Goal: Task Accomplishment & Management: Use online tool/utility

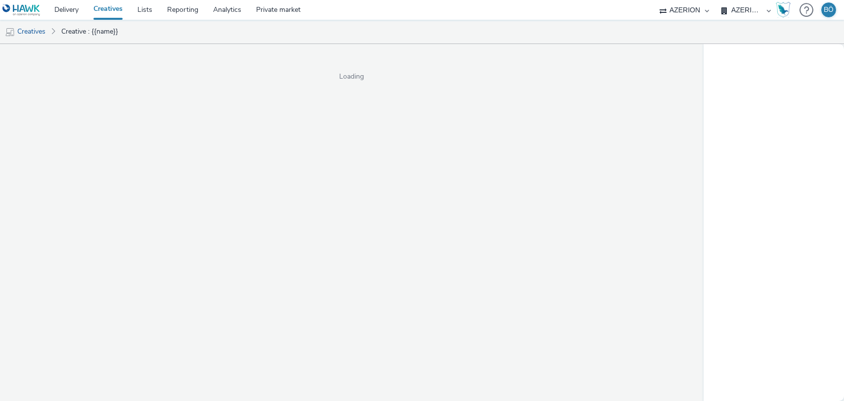
select select "ac009755-aa48-4799-8050-7a339a378eb8"
select select "79162ed7-0017-4339-93b0-3399b708648f"
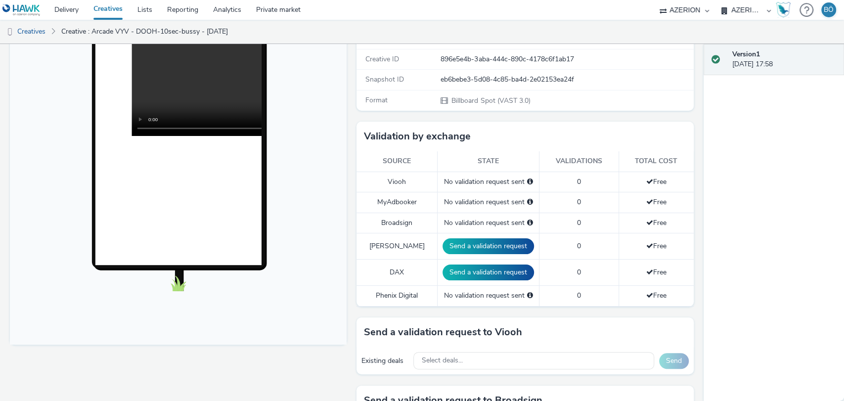
scroll to position [275, 0]
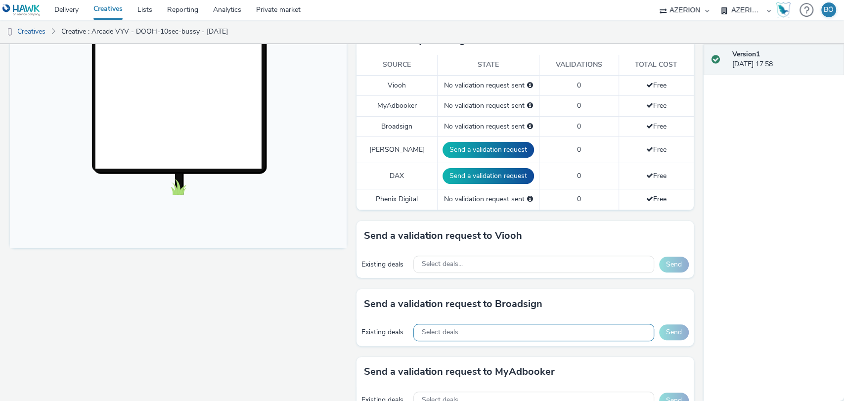
click at [475, 322] on div "Existing deals Select deals... Send" at bounding box center [525, 332] width 337 height 27
click at [475, 324] on div "Select deals..." at bounding box center [533, 332] width 240 height 17
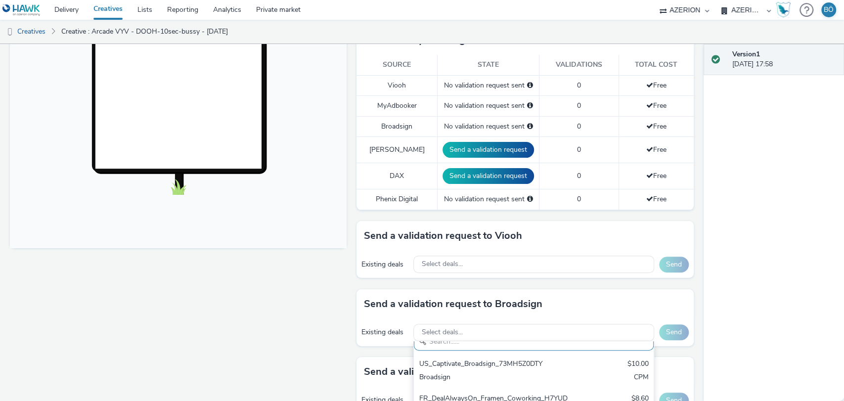
paste input "FR - DOOH - Broadsign - 9.75CPM"
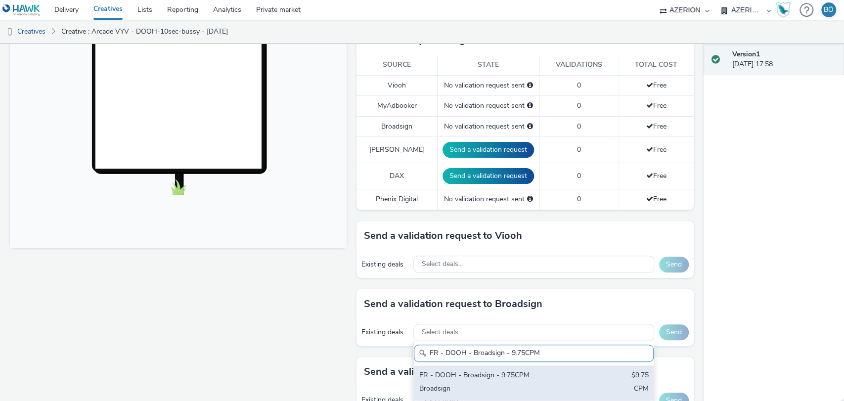
type input "FR - DOOH - Broadsign - 9.75CPM"
click at [542, 370] on div "FR - DOOH - Broadsign - 9.75CPM" at bounding box center [494, 375] width 151 height 11
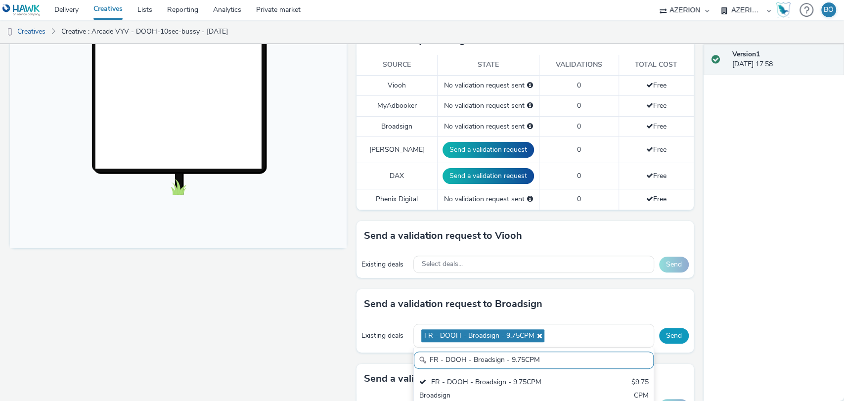
click at [672, 332] on button "Send" at bounding box center [674, 336] width 30 height 16
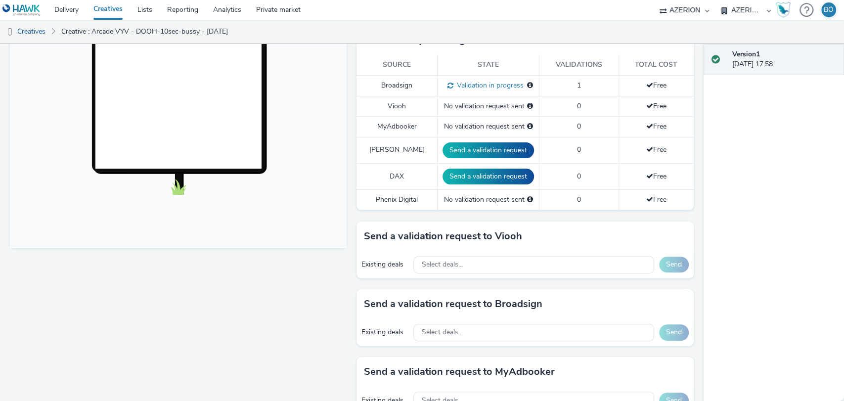
click at [0, 311] on div "Enabled Version 1 - Created on 06 October 2025 VAST URL AP Arcade VYV - DOOH-10…" at bounding box center [352, 222] width 704 height 357
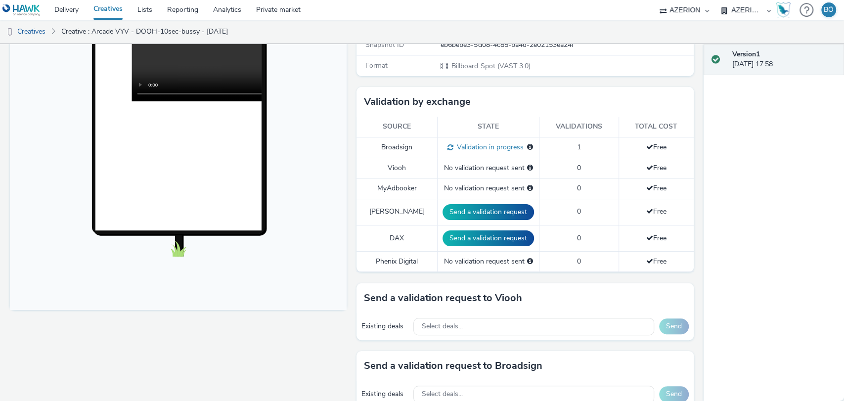
scroll to position [165, 0]
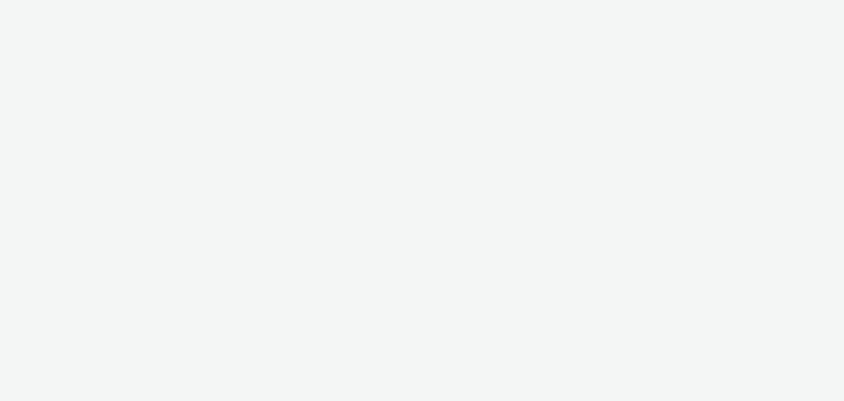
select select "ac009755-aa48-4799-8050-7a339a378eb8"
select select "79162ed7-0017-4339-93b0-3399b708648f"
select select "ac009755-aa48-4799-8050-7a339a378eb8"
select select "79162ed7-0017-4339-93b0-3399b708648f"
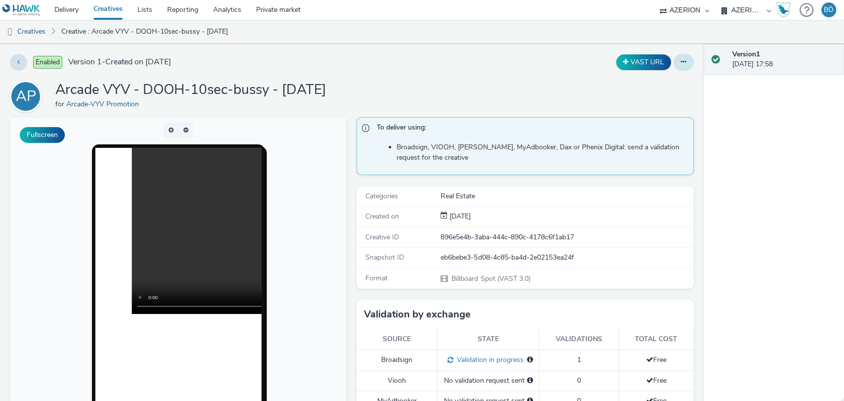
click at [681, 60] on button at bounding box center [684, 62] width 20 height 17
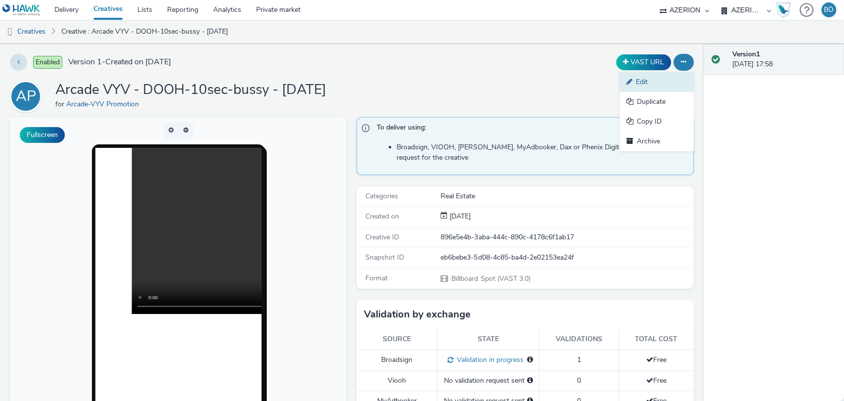
click at [665, 84] on link "Edit" at bounding box center [657, 82] width 74 height 20
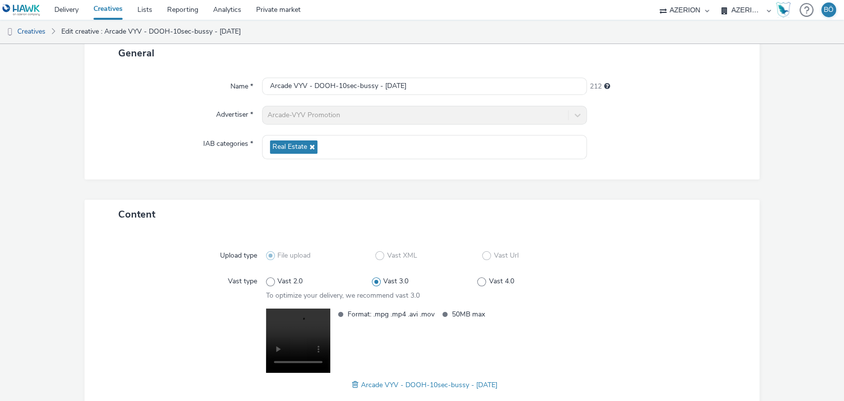
scroll to position [126, 0]
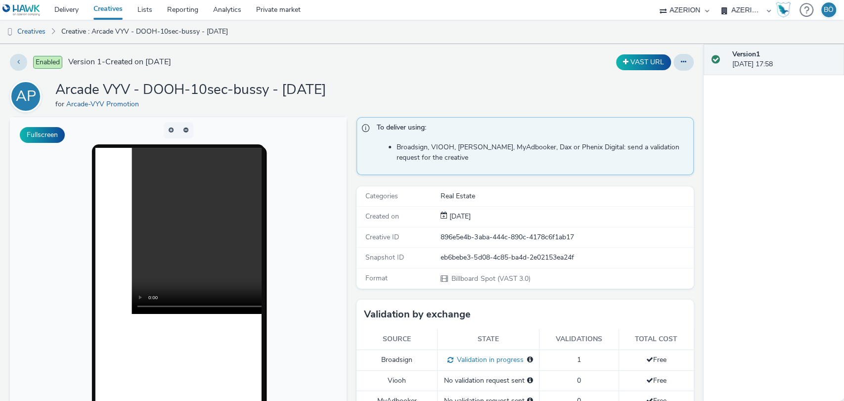
click at [765, 189] on div "Version 1 06 October 2025, 17:58" at bounding box center [774, 222] width 141 height 357
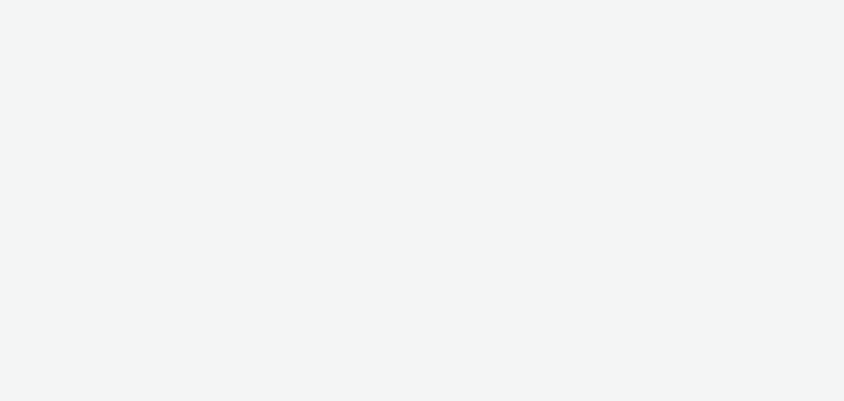
select select "ac009755-aa48-4799-8050-7a339a378eb8"
select select "79162ed7-0017-4339-93b0-3399b708648f"
